Goal: Task Accomplishment & Management: Complete application form

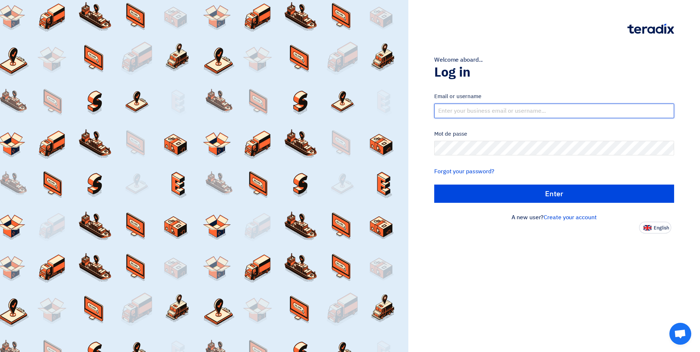
click at [497, 112] on input "text" at bounding box center [554, 111] width 240 height 15
click at [488, 109] on input "text" at bounding box center [554, 111] width 240 height 15
click at [468, 113] on input "text" at bounding box center [554, 111] width 240 height 15
paste input "info@idec-int.com"
type input "info@idec-int.com"
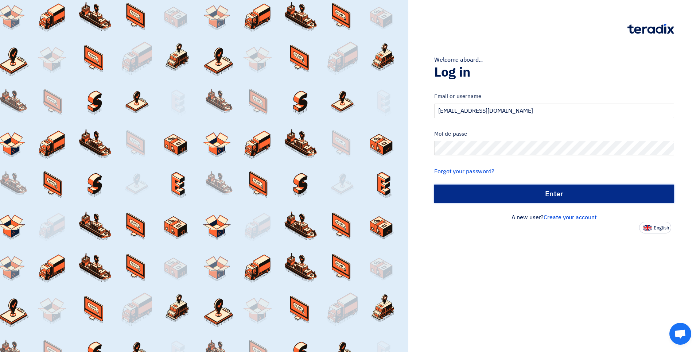
click at [489, 193] on input "الدخول" at bounding box center [554, 193] width 240 height 18
type input "Sign in"
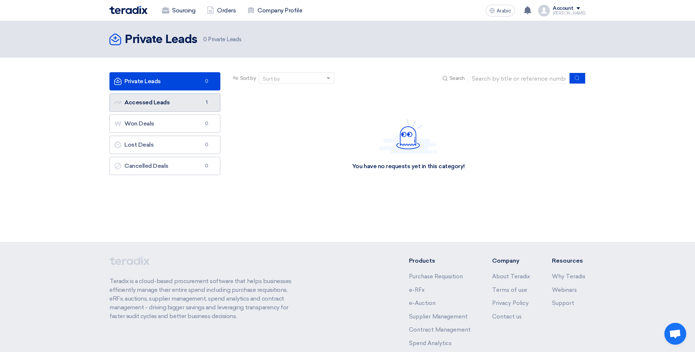
click at [134, 104] on font "Accessed Leads Accessed Leads" at bounding box center [141, 102] width 55 height 7
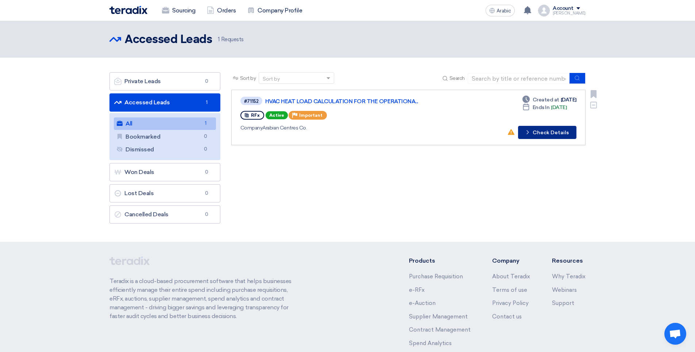
click at [560, 131] on font "Check Details" at bounding box center [550, 132] width 36 height 5
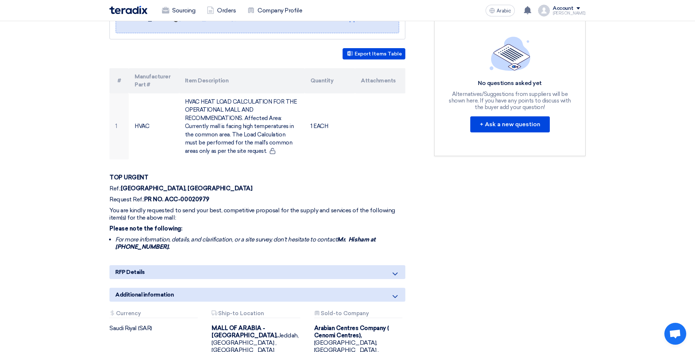
scroll to position [255, 0]
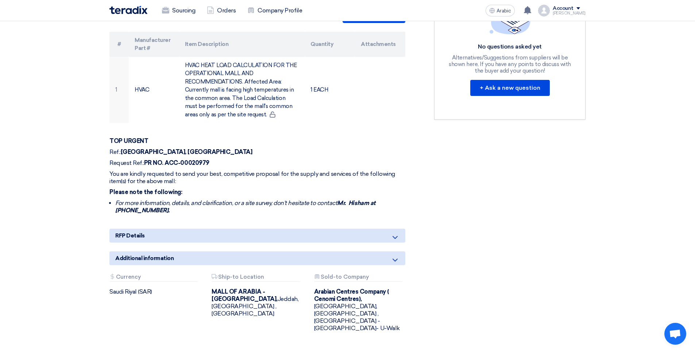
click at [394, 233] on icon at bounding box center [394, 237] width 9 height 9
click at [396, 233] on icon at bounding box center [394, 237] width 9 height 9
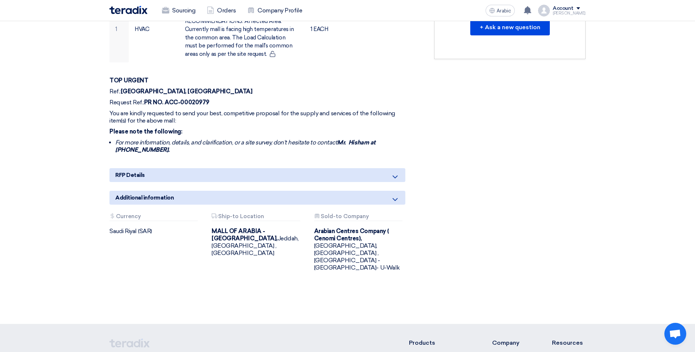
scroll to position [328, 0]
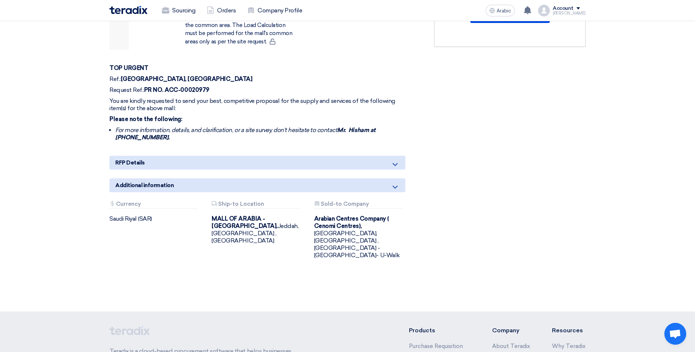
click at [366, 156] on div "RFP Details" at bounding box center [257, 163] width 296 height 14
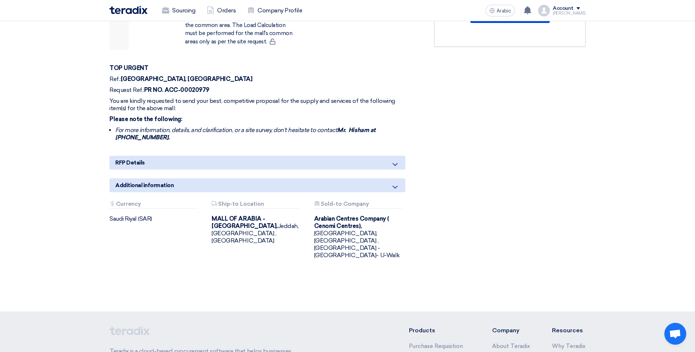
drag, startPoint x: 366, startPoint y: 153, endPoint x: 387, endPoint y: 152, distance: 21.2
click at [387, 156] on div "RFP Details" at bounding box center [257, 163] width 296 height 14
click at [393, 160] on icon at bounding box center [394, 164] width 9 height 9
click at [396, 183] on icon at bounding box center [394, 187] width 9 height 9
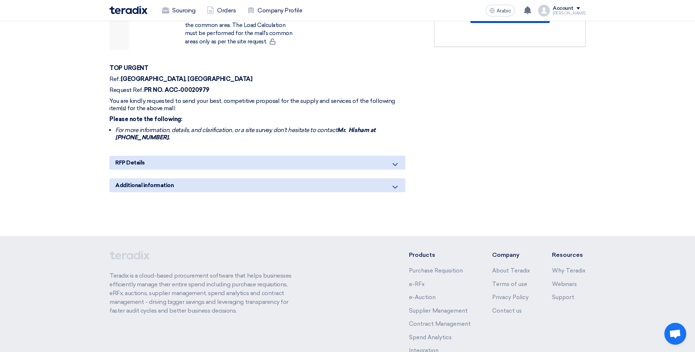
click at [397, 186] on use at bounding box center [394, 187] width 5 height 3
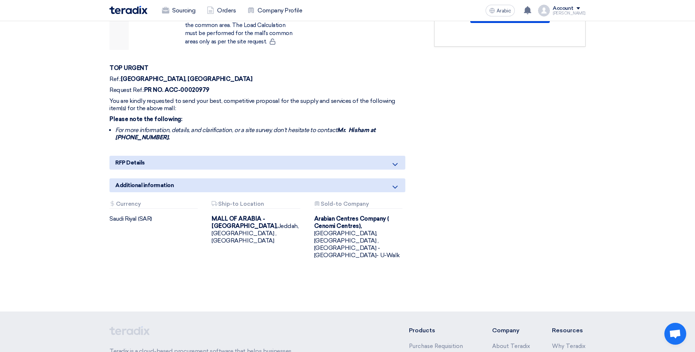
click at [393, 160] on icon at bounding box center [394, 164] width 9 height 9
click at [260, 129] on li "For more information, details, and clarification, or a site survey, don't hesit…" at bounding box center [260, 134] width 290 height 15
click at [391, 160] on icon at bounding box center [394, 164] width 9 height 9
click at [390, 156] on div "RFP Details" at bounding box center [257, 163] width 296 height 14
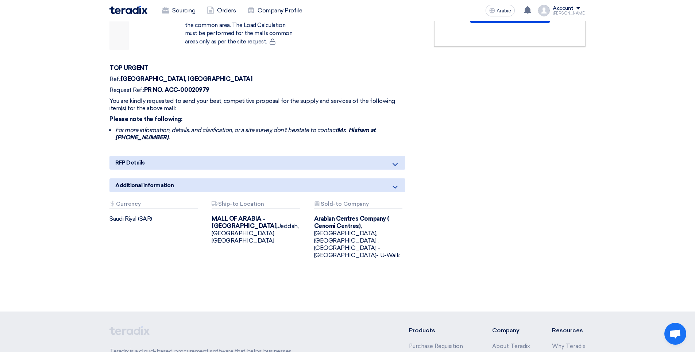
click at [391, 160] on icon at bounding box center [394, 164] width 9 height 9
click at [298, 139] on div "HVAC HEAT LOAD CALCULATION FOR THE OPERATIONAL MALL AND RECOMMENDATIONS - MALL …" at bounding box center [266, 46] width 324 height 460
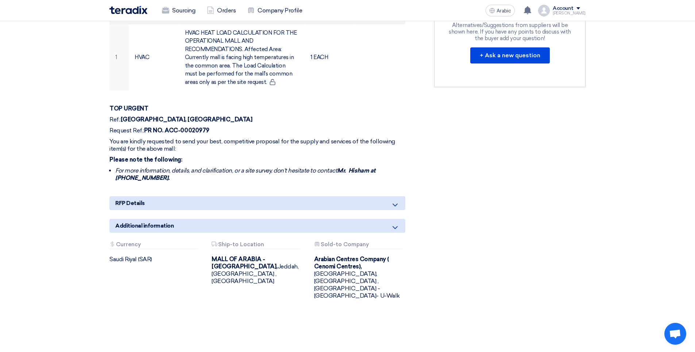
scroll to position [255, 0]
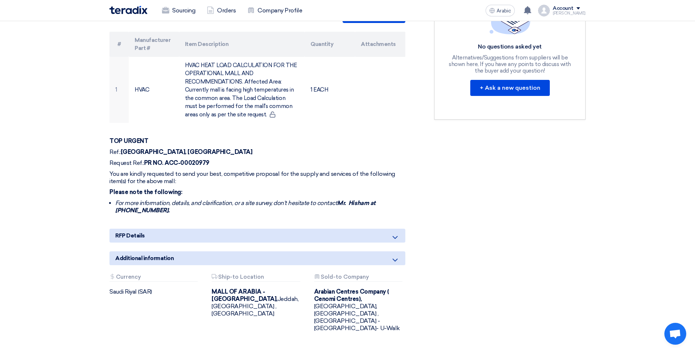
click at [210, 231] on div "RFP Details" at bounding box center [257, 236] width 296 height 14
click at [393, 233] on icon at bounding box center [394, 237] width 9 height 9
click at [358, 229] on div "RFP Details" at bounding box center [257, 236] width 296 height 14
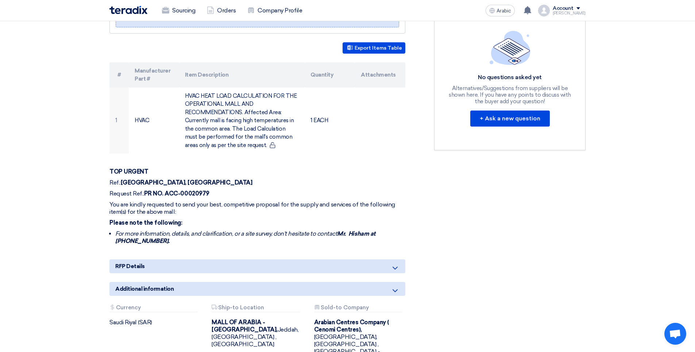
scroll to position [182, 0]
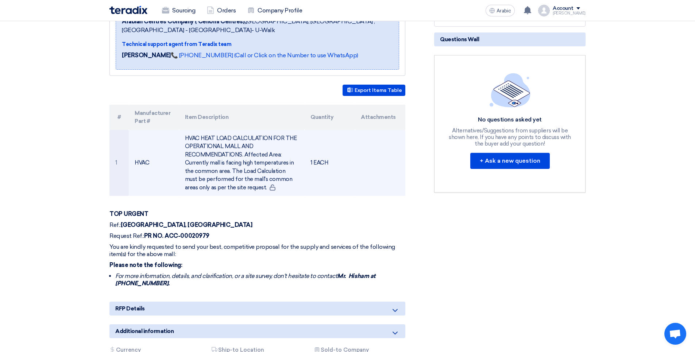
click at [319, 159] on td "1 EACH" at bounding box center [329, 163] width 50 height 66
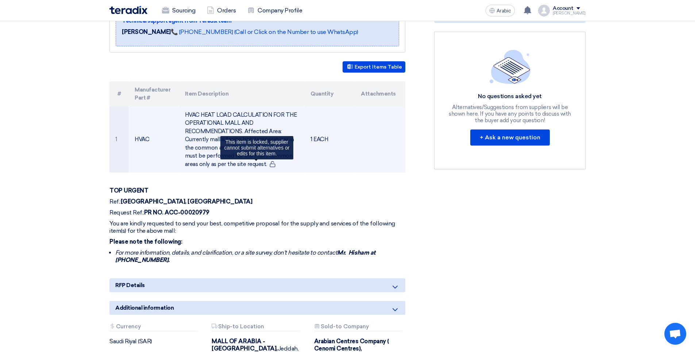
scroll to position [219, 0]
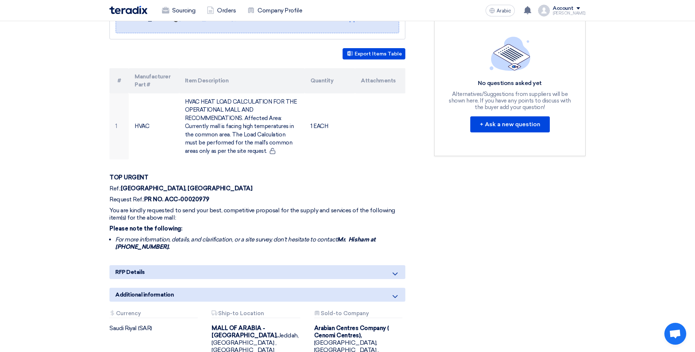
click at [320, 268] on div "RFP Details" at bounding box center [257, 272] width 296 height 14
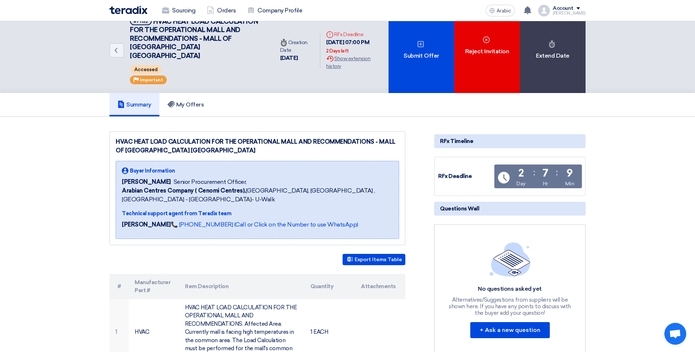
scroll to position [0, 0]
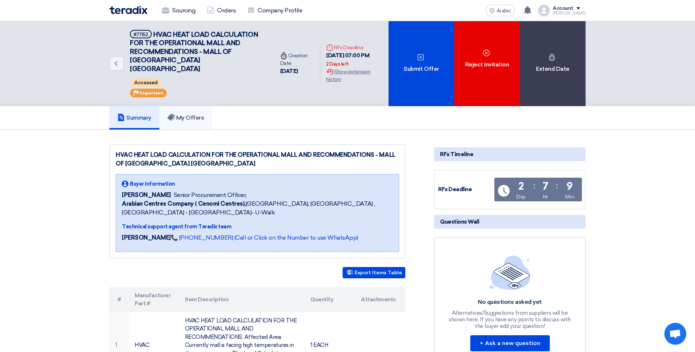
click at [178, 114] on font "My Offers" at bounding box center [190, 117] width 28 height 7
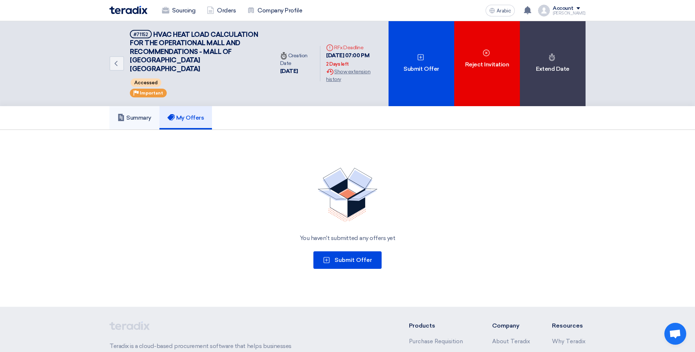
click at [123, 106] on link "Summary" at bounding box center [134, 117] width 50 height 23
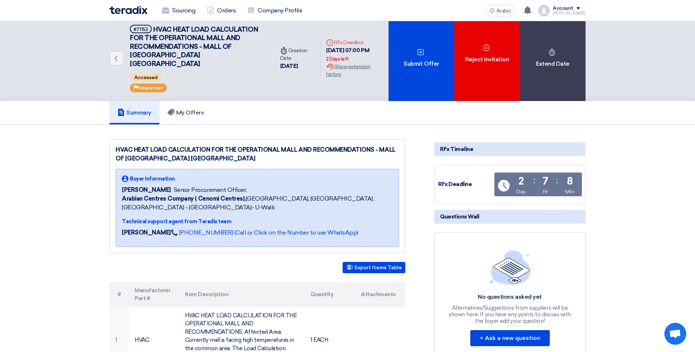
scroll to position [73, 0]
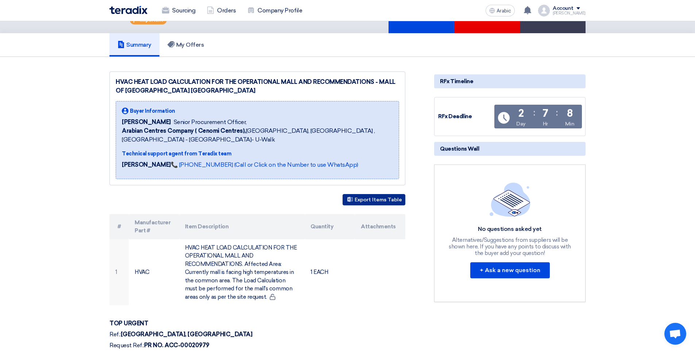
click at [385, 197] on font "Export Items Table" at bounding box center [377, 200] width 47 height 6
click at [248, 215] on th "Item Description" at bounding box center [242, 226] width 126 height 25
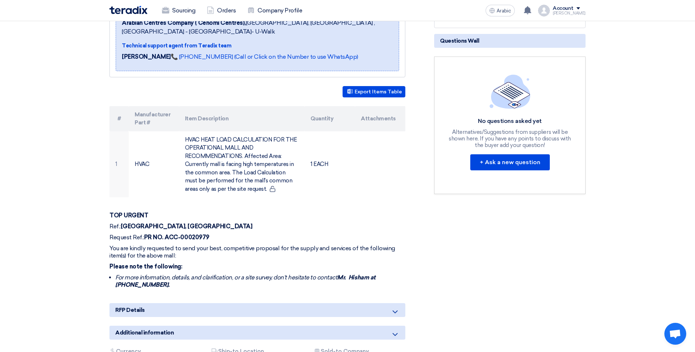
scroll to position [182, 0]
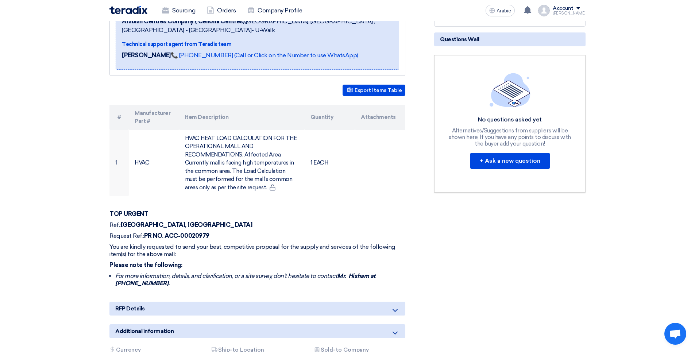
click at [365, 105] on th "Attachments" at bounding box center [380, 117] width 50 height 25
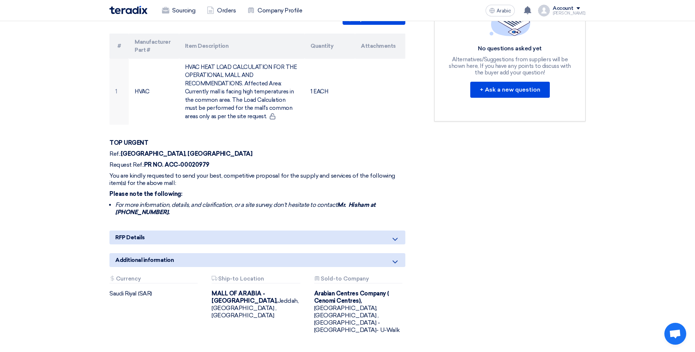
scroll to position [255, 0]
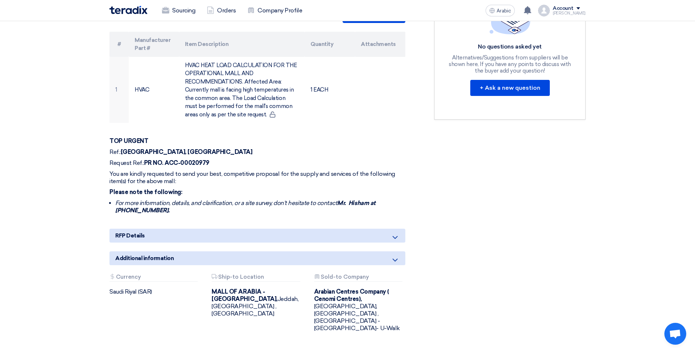
click at [394, 236] on use at bounding box center [394, 237] width 5 height 3
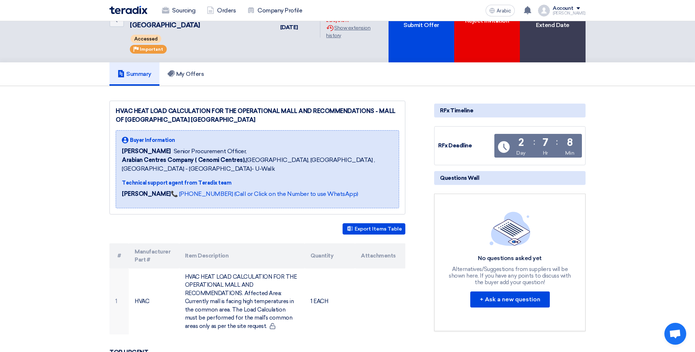
scroll to position [0, 0]
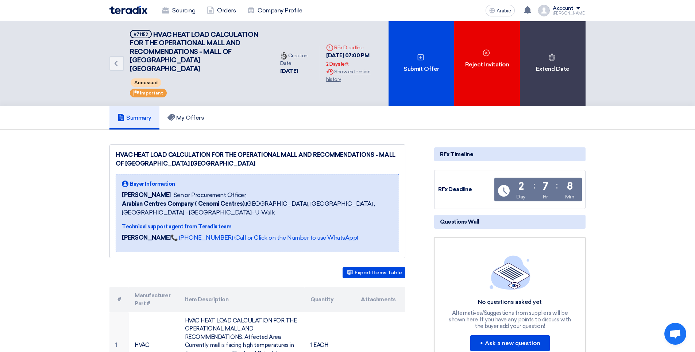
click at [244, 267] on div "Export Items Table" at bounding box center [257, 272] width 296 height 11
click at [227, 234] on link "📞 [PHONE_NUMBER] (Call or Click on the Number to use WhatsApp)" at bounding box center [264, 237] width 187 height 7
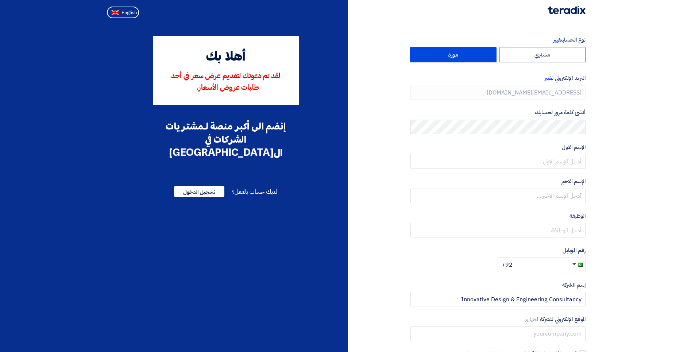
type input "+92 3048969000"
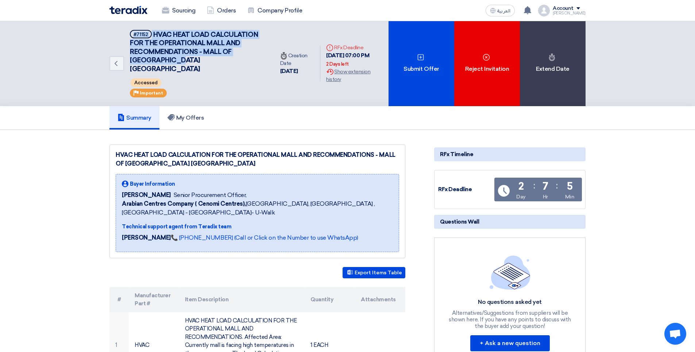
drag, startPoint x: 127, startPoint y: 30, endPoint x: 215, endPoint y: 59, distance: 92.8
click at [215, 59] on div "Back #71152 HVAC HEAT LOAD CALCULATION FOR THE OPERATIONAL MALL AND RECOMMENDAT…" at bounding box center [191, 63] width 165 height 85
drag, startPoint x: 215, startPoint y: 59, endPoint x: 197, endPoint y: 54, distance: 19.6
copy h5 "#71152 HVAC HEAT LOAD CALCULATION FOR THE OPERATIONAL MALL AND RECOMMENDATIONS …"
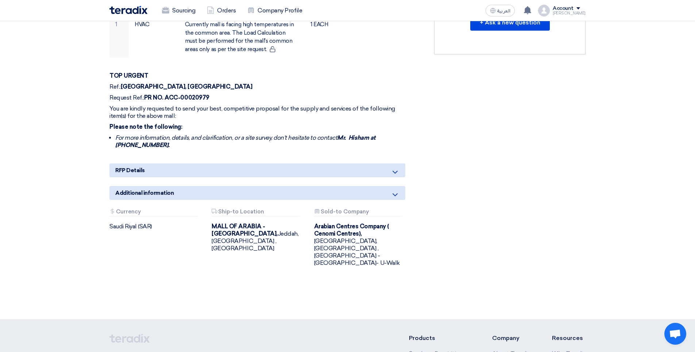
scroll to position [328, 0]
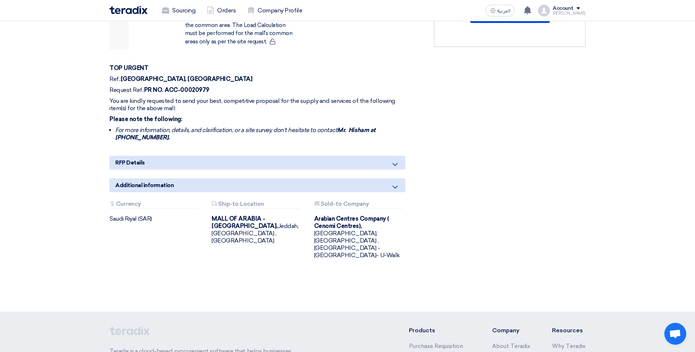
click at [396, 160] on icon at bounding box center [394, 164] width 9 height 9
click at [393, 160] on icon at bounding box center [394, 164] width 9 height 9
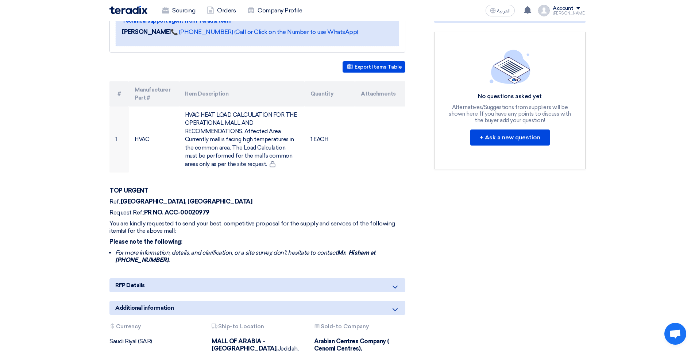
scroll to position [219, 0]
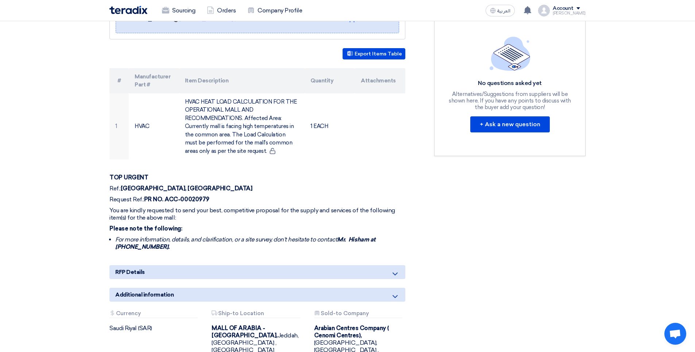
click at [397, 269] on icon at bounding box center [394, 273] width 9 height 9
click at [395, 269] on icon at bounding box center [394, 273] width 9 height 9
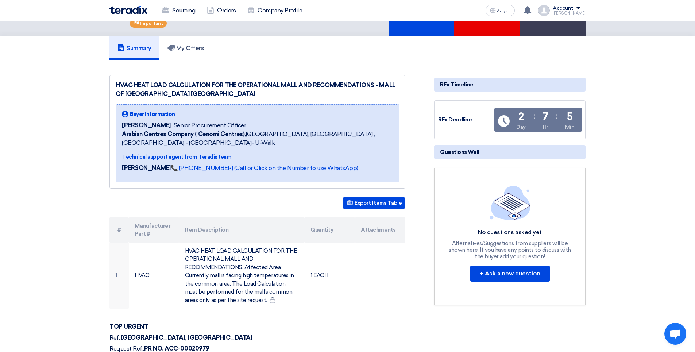
scroll to position [36, 0]
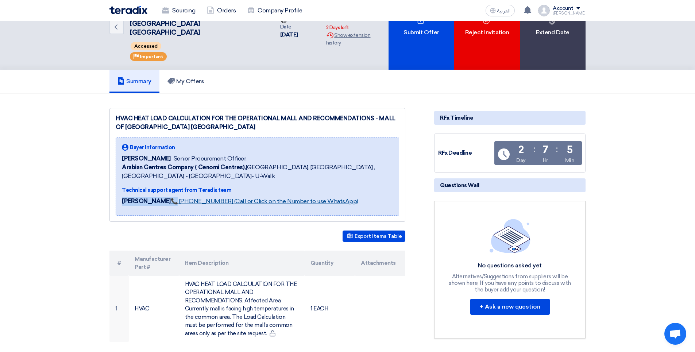
drag, startPoint x: 139, startPoint y: 195, endPoint x: 169, endPoint y: 195, distance: 30.6
click at [169, 195] on div "Buyer Information Mohammad Ansari Senior Procurement Officer, Arabian Centres C…" at bounding box center [257, 176] width 283 height 78
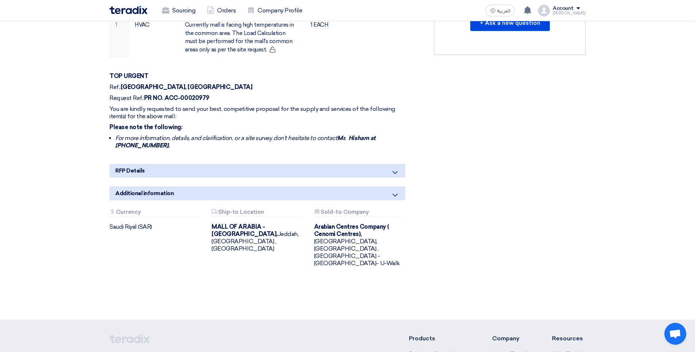
scroll to position [255, 0]
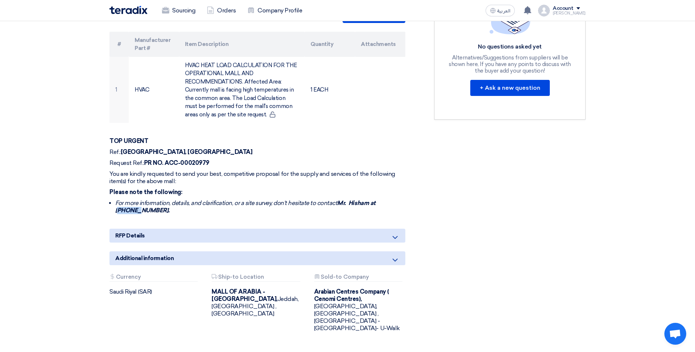
drag, startPoint x: 400, startPoint y: 192, endPoint x: 380, endPoint y: 194, distance: 20.2
click at [380, 199] on li "For more information, details, and clarification, or a site survey, don't hesit…" at bounding box center [260, 206] width 290 height 15
click at [375, 199] on strong "Mr. Hisham at [PHONE_NUMBER]." at bounding box center [245, 206] width 260 height 14
click at [393, 233] on icon at bounding box center [394, 237] width 9 height 9
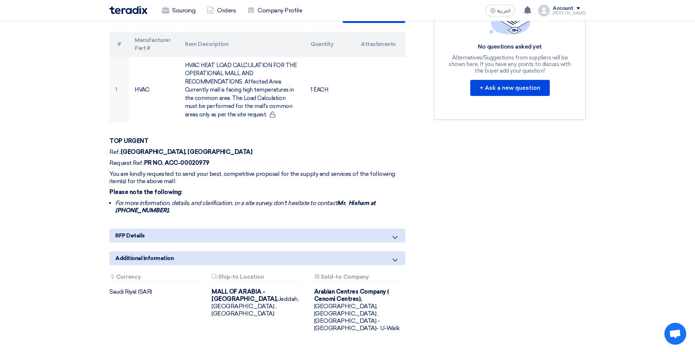
click at [393, 233] on icon at bounding box center [394, 237] width 9 height 9
drag, startPoint x: 393, startPoint y: 230, endPoint x: 324, endPoint y: 236, distance: 69.9
click at [376, 229] on div "RFP Details" at bounding box center [257, 236] width 296 height 14
click at [287, 236] on div "HVAC HEAT LOAD CALCULATION FOR THE OPERATIONAL MALL AND RECOMMENDATIONS - MALL …" at bounding box center [266, 119] width 324 height 460
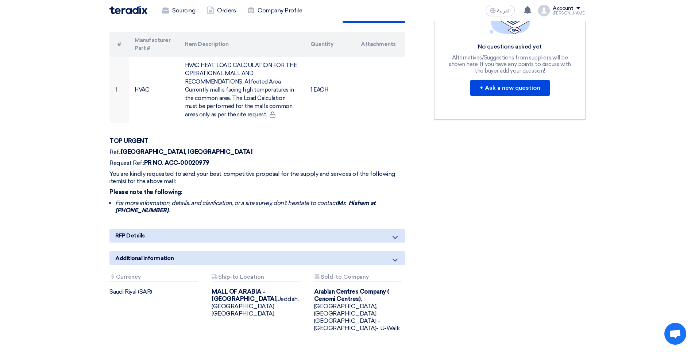
click at [275, 229] on div "RFP Details" at bounding box center [257, 236] width 296 height 14
click at [180, 236] on div "HVAC HEAT LOAD CALCULATION FOR THE OPERATIONAL MALL AND RECOMMENDATIONS - MALL …" at bounding box center [266, 119] width 324 height 460
click at [178, 229] on div "RFP Details" at bounding box center [257, 236] width 296 height 14
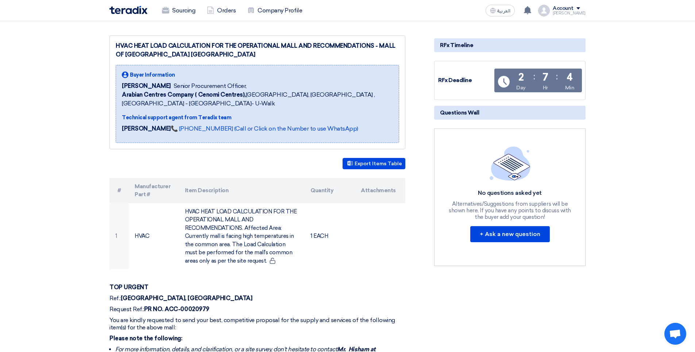
scroll to position [36, 0]
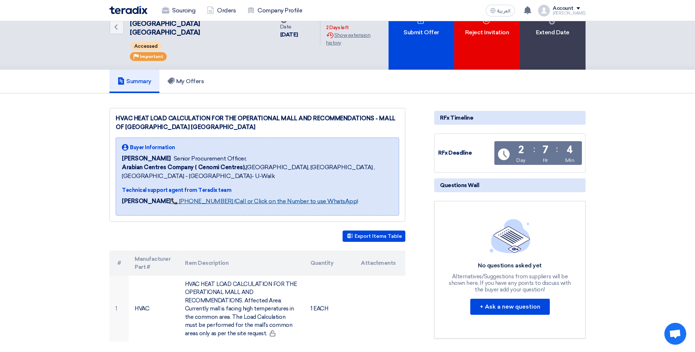
click at [269, 198] on link "📞 [PHONE_NUMBER] (Call or Click on the Number to use WhatsApp)" at bounding box center [264, 201] width 187 height 7
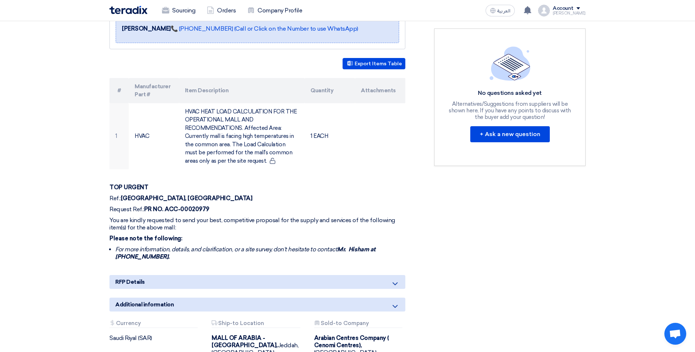
scroll to position [292, 0]
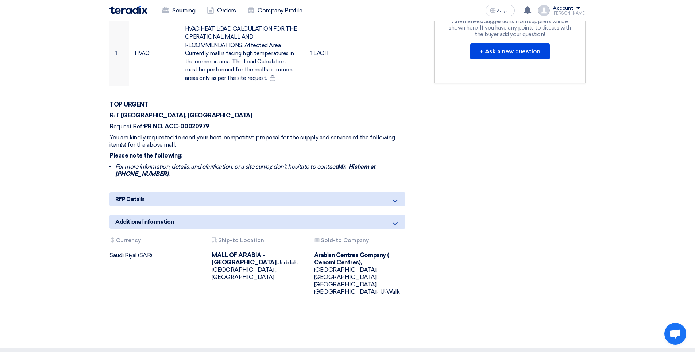
click at [397, 197] on icon at bounding box center [394, 201] width 9 height 9
click at [395, 197] on icon at bounding box center [394, 201] width 9 height 9
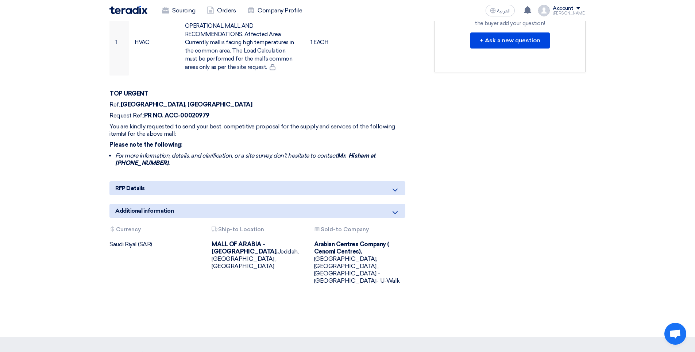
scroll to position [342, 0]
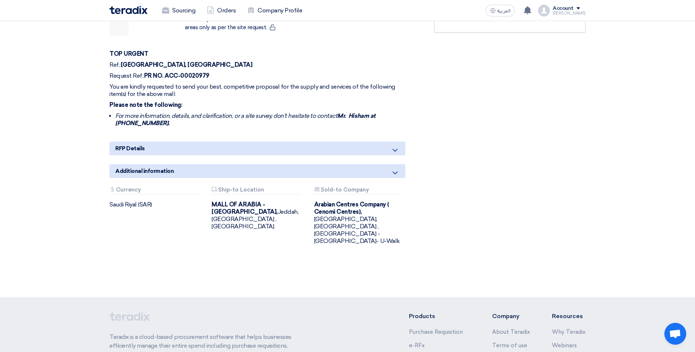
click at [394, 146] on icon at bounding box center [394, 150] width 9 height 9
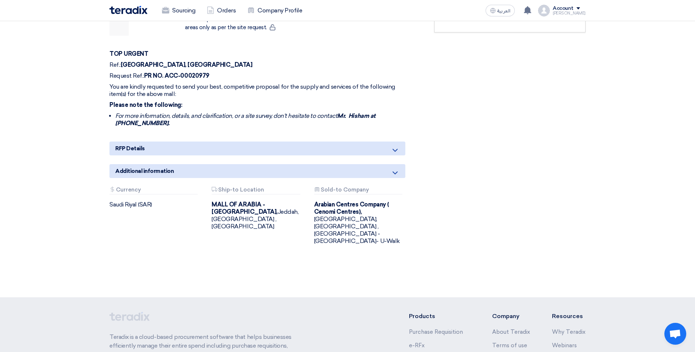
click at [394, 146] on icon at bounding box center [394, 150] width 9 height 9
drag, startPoint x: 394, startPoint y: 140, endPoint x: 317, endPoint y: 153, distance: 78.3
click at [317, 153] on div "HVAC HEAT LOAD CALCULATION FOR THE OPERATIONAL MALL AND RECOMMENDATIONS - MALL …" at bounding box center [266, 32] width 324 height 460
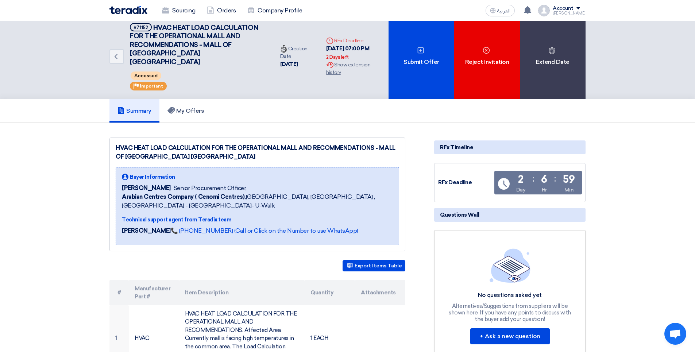
scroll to position [0, 0]
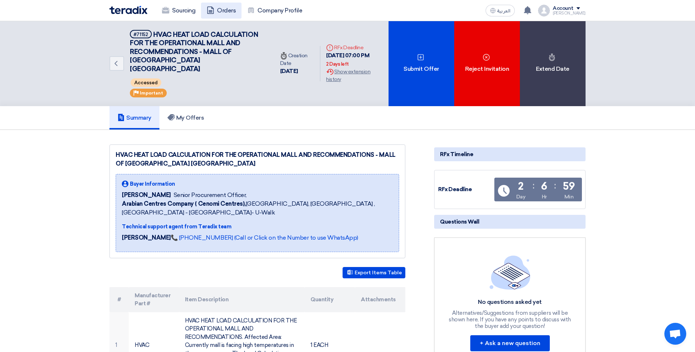
click at [216, 13] on link "Orders" at bounding box center [221, 11] width 40 height 16
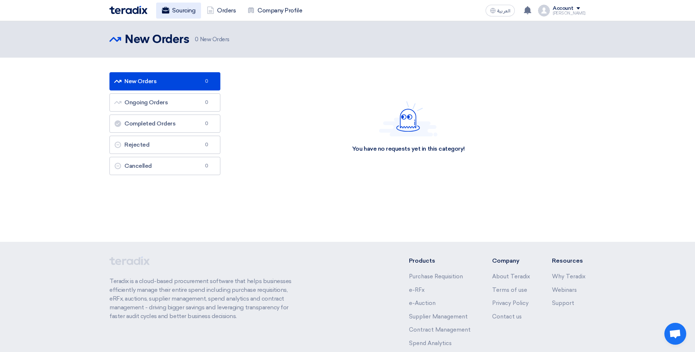
click at [187, 15] on link "Sourcing" at bounding box center [178, 11] width 45 height 16
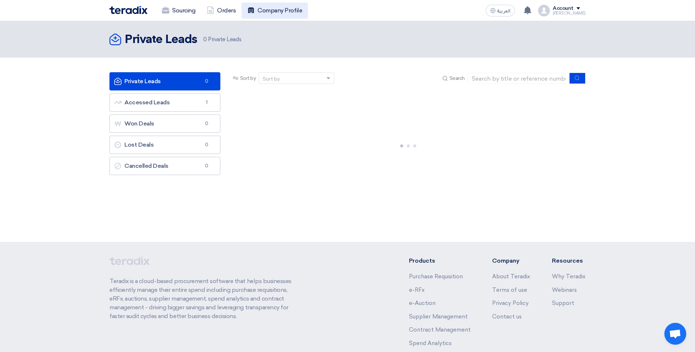
click at [250, 13] on icon at bounding box center [250, 10] width 7 height 7
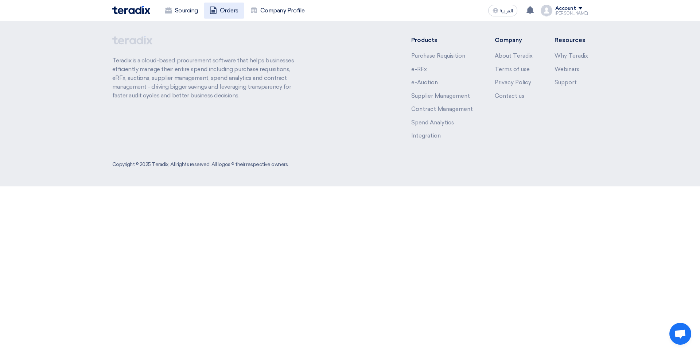
click at [222, 12] on link "Orders" at bounding box center [224, 11] width 40 height 16
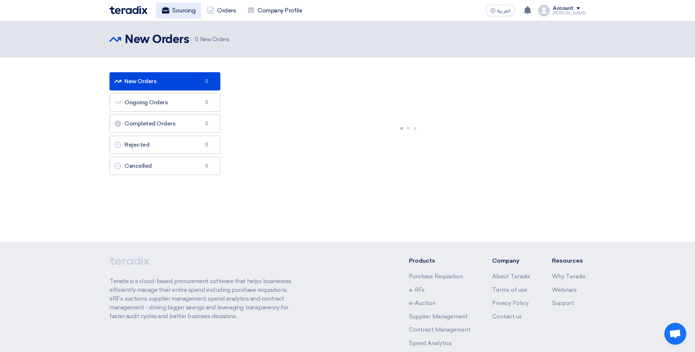
click at [175, 8] on link "Sourcing" at bounding box center [178, 11] width 45 height 16
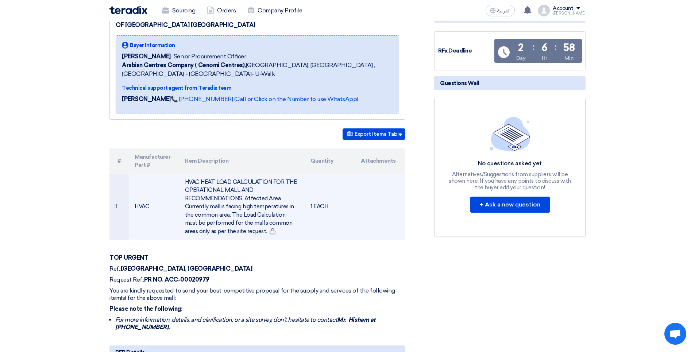
scroll to position [146, 0]
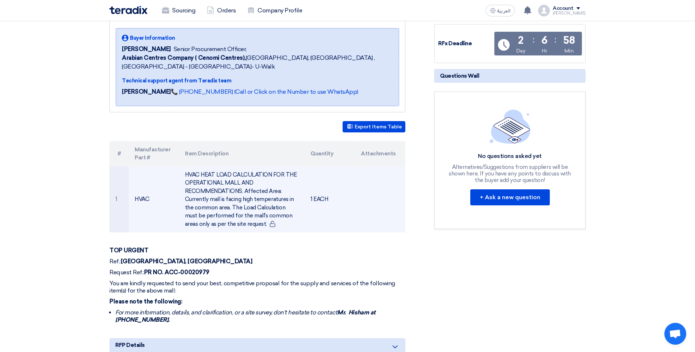
drag, startPoint x: 123, startPoint y: 155, endPoint x: 319, endPoint y: 169, distance: 196.0
click at [319, 169] on table "# Manufacturer Part # Item Description Quantity Attachments 1 HVAC HVAC HEAT LO…" at bounding box center [257, 187] width 296 height 92
drag, startPoint x: 319, startPoint y: 169, endPoint x: 365, endPoint y: 172, distance: 46.4
click at [365, 172] on td at bounding box center [380, 199] width 50 height 66
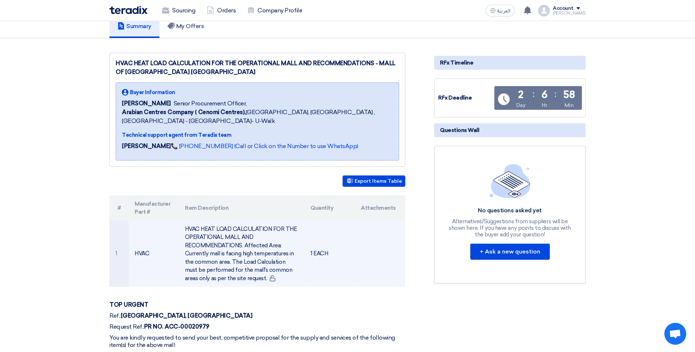
scroll to position [219, 0]
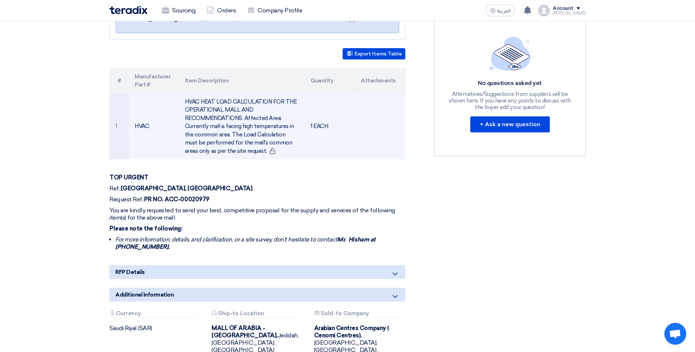
click at [368, 118] on td at bounding box center [380, 126] width 50 height 66
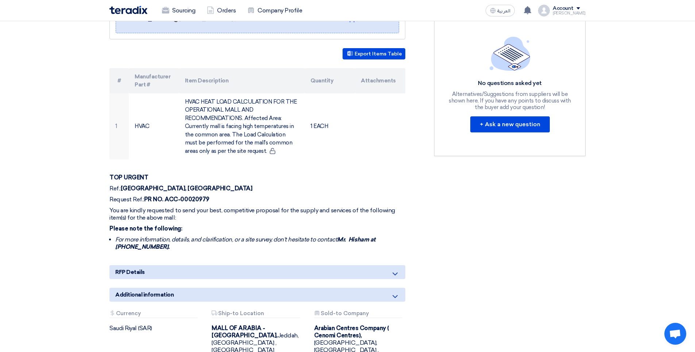
click at [384, 289] on div "Additional information" at bounding box center [257, 295] width 296 height 14
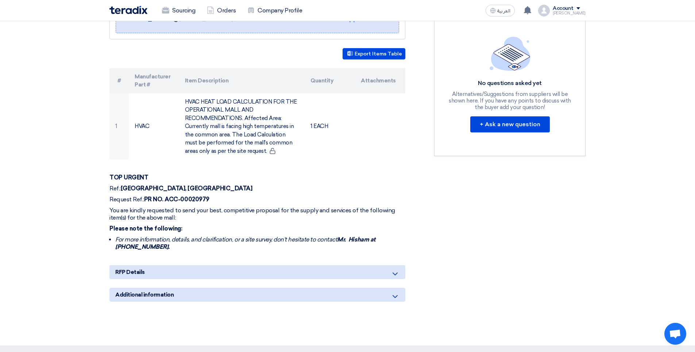
click at [384, 289] on div "Additional information" at bounding box center [257, 295] width 296 height 14
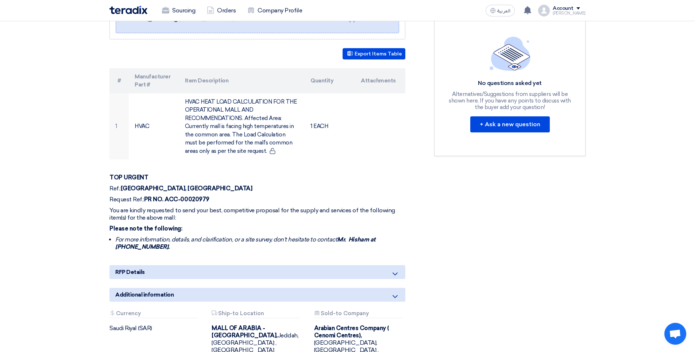
click at [376, 267] on div "RFP Details" at bounding box center [257, 272] width 296 height 14
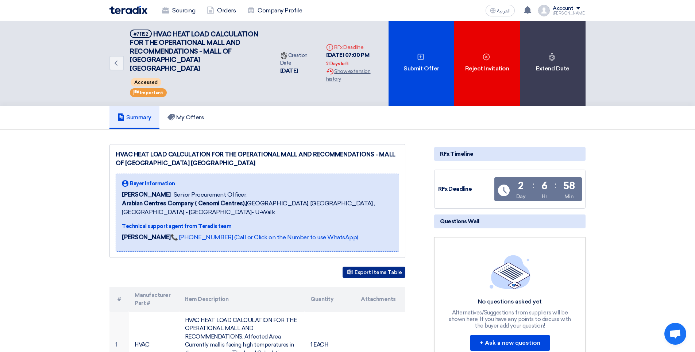
scroll to position [0, 0]
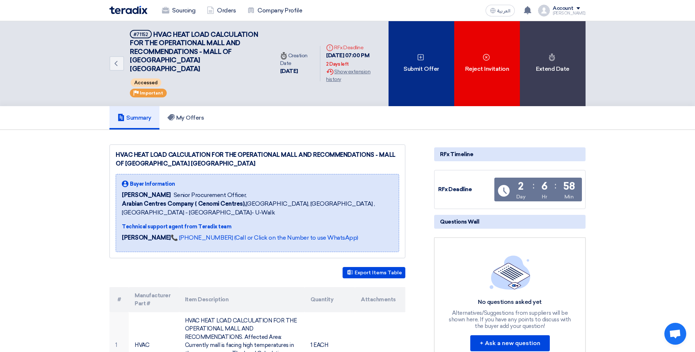
click at [404, 77] on div "Submit Offer" at bounding box center [421, 63] width 66 height 85
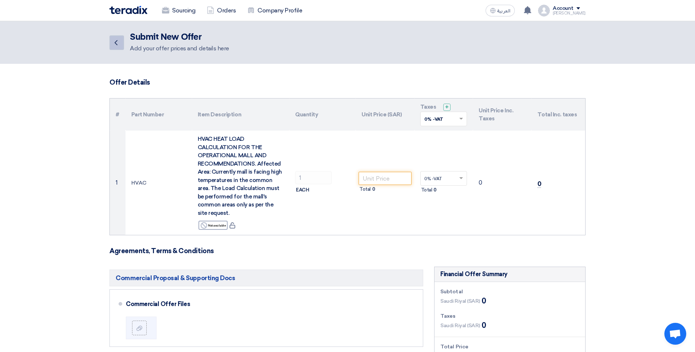
click at [113, 39] on icon "Back" at bounding box center [116, 42] width 9 height 9
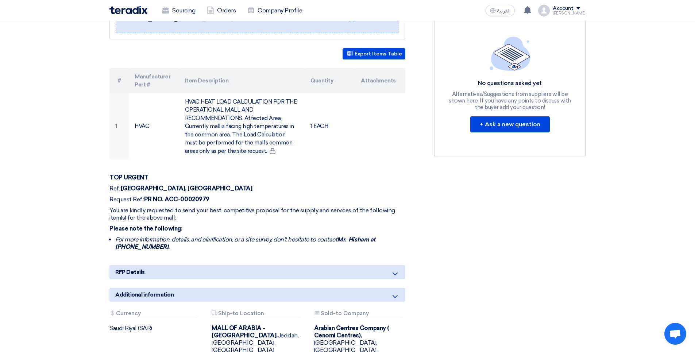
scroll to position [255, 0]
